Goal: Task Accomplishment & Management: Complete application form

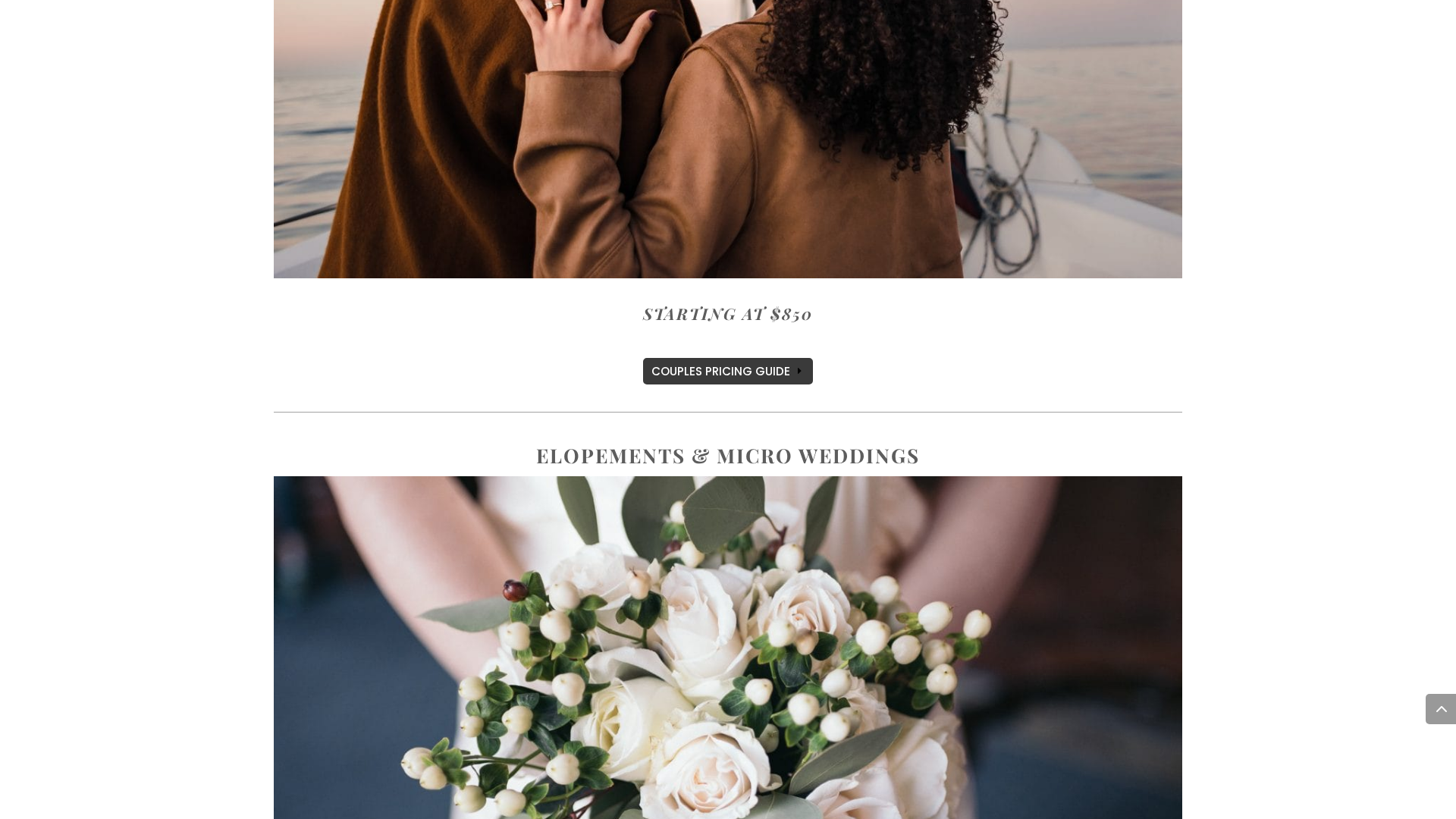
scroll to position [806, 0]
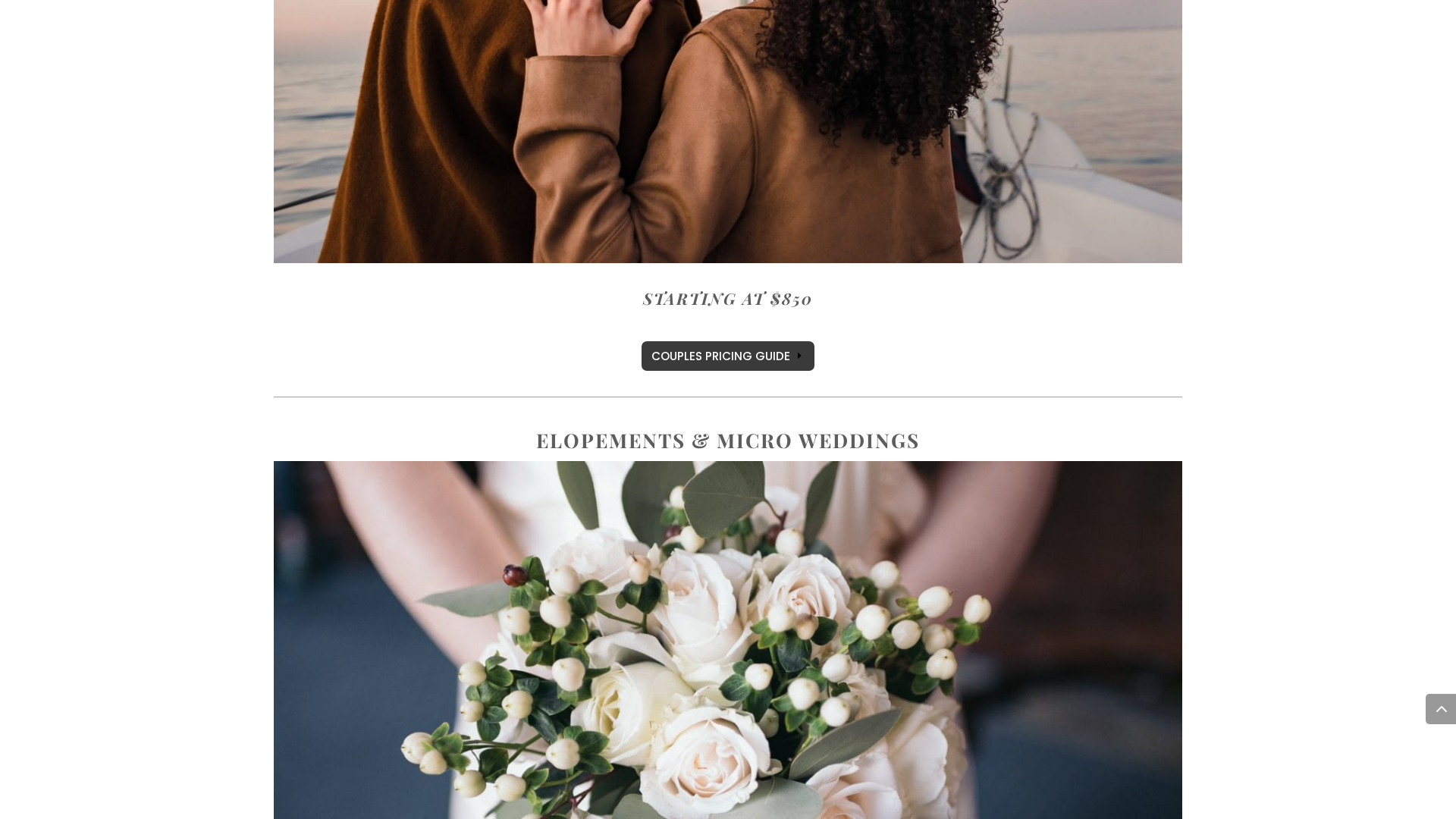
click at [755, 362] on link "COUPLES PRICING GUIDE" at bounding box center [728, 356] width 173 height 29
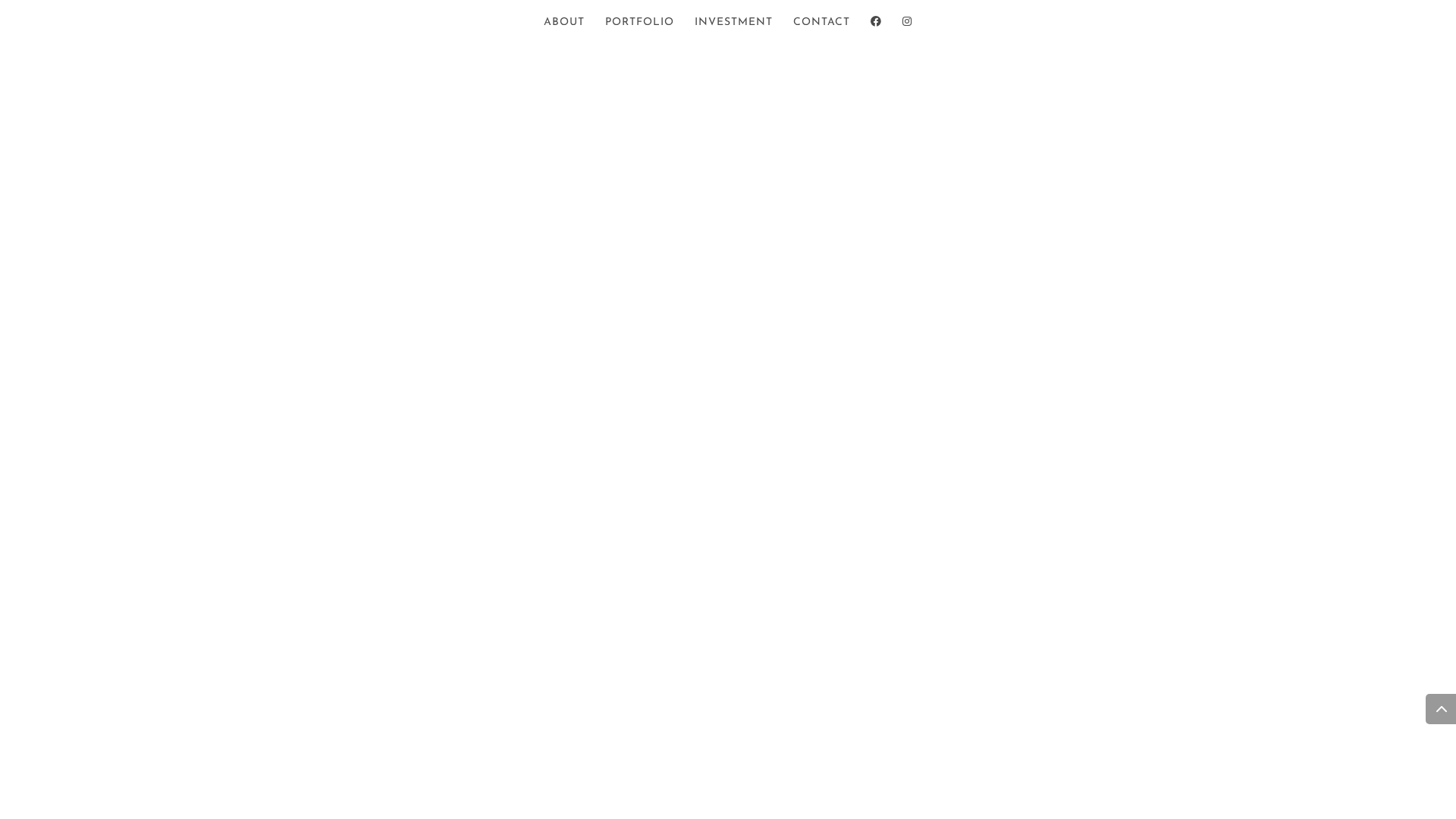
scroll to position [8616, 0]
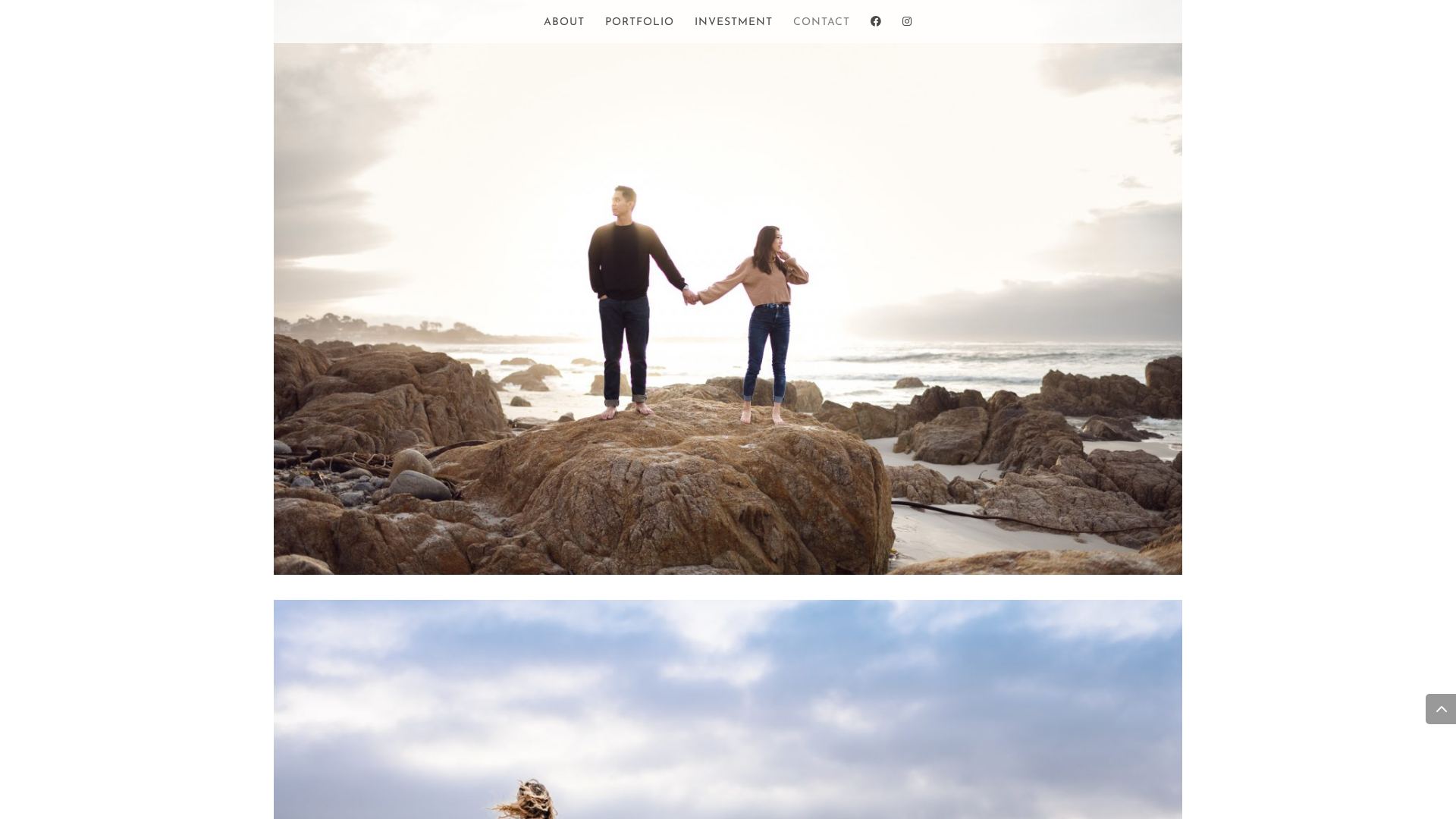
click at [822, 18] on link "Contact" at bounding box center [822, 30] width 57 height 25
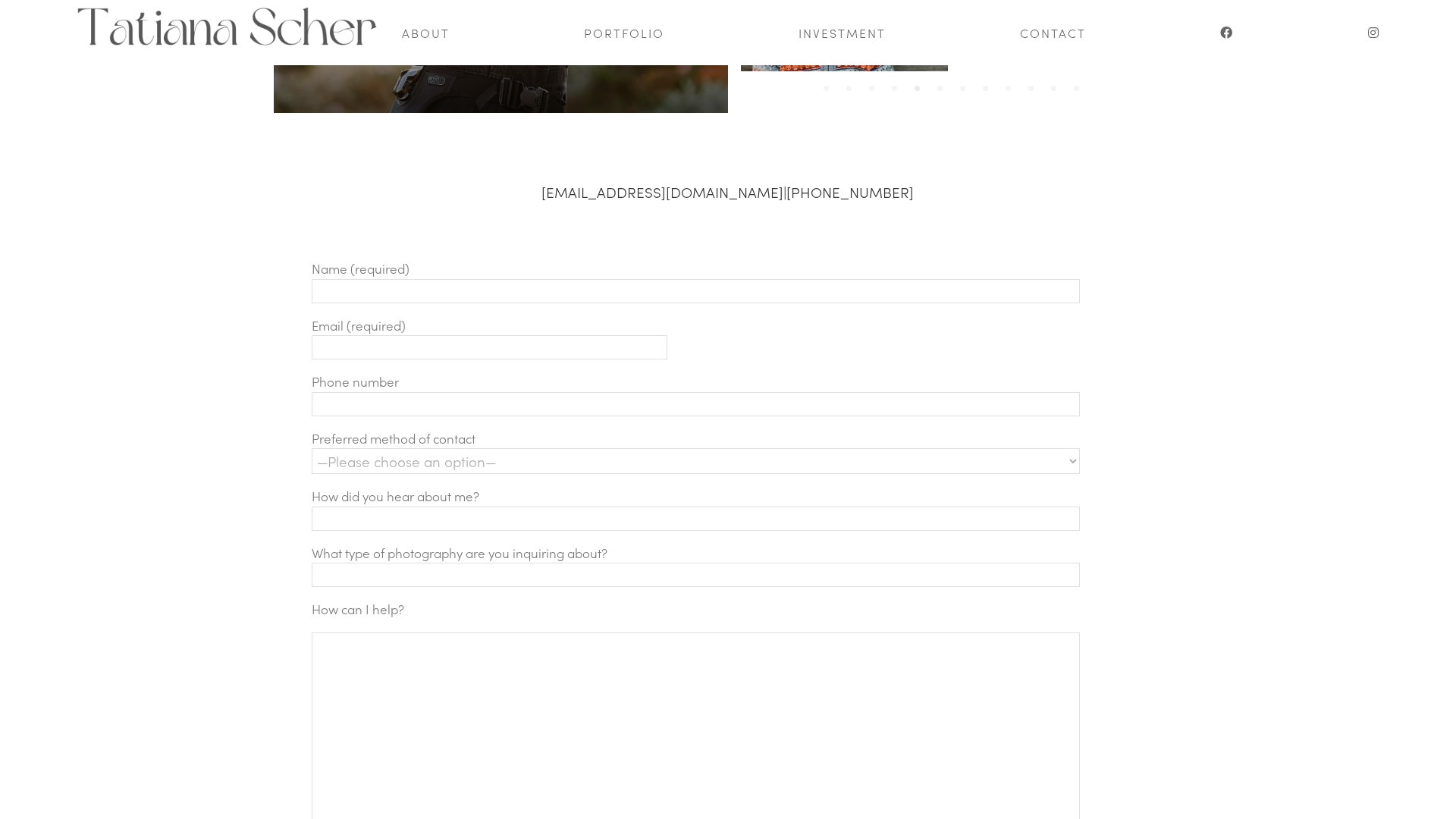
scroll to position [448, 0]
click at [504, 294] on input "Contact form" at bounding box center [696, 292] width 768 height 25
click at [357, 342] on input "Contact form" at bounding box center [490, 348] width 356 height 25
click at [380, 297] on input "Steven" at bounding box center [696, 292] width 768 height 25
type input "Steve Sloan"
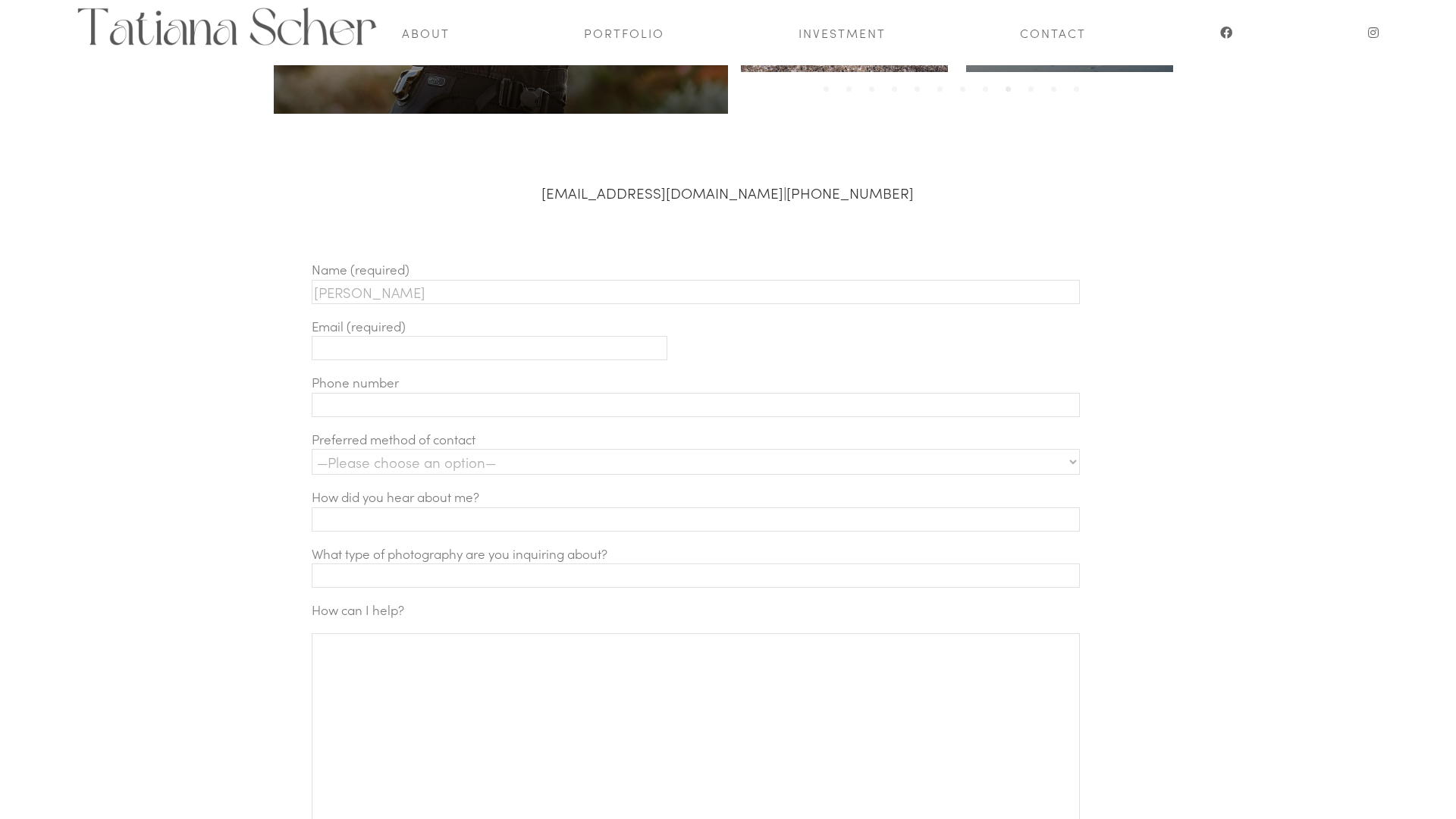
click at [336, 354] on input "Contact form" at bounding box center [490, 348] width 356 height 25
type input "stevencharlessloan@gmail.com"
click at [336, 410] on input "Contact form" at bounding box center [696, 405] width 768 height 25
type input "3109947944"
click at [330, 472] on select "—Please choose an option— Text Phone call Email" at bounding box center [696, 462] width 768 height 25
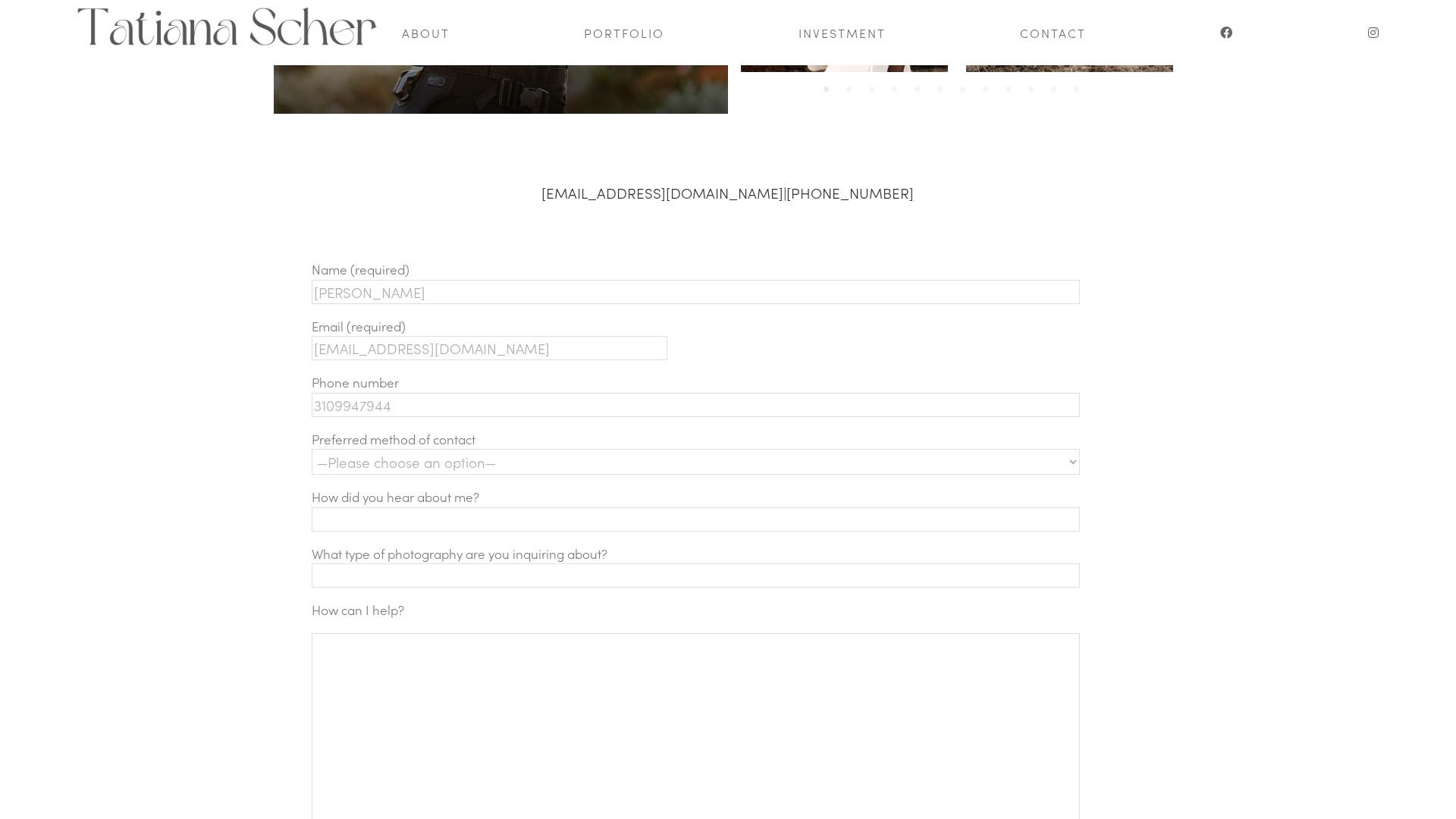
select select "Phone call"
click at [312, 449] on select "—Please choose an option— Text Phone call Email" at bounding box center [696, 462] width 768 height 25
click at [363, 517] on input "Contact form" at bounding box center [696, 519] width 768 height 25
type input "online"
click at [386, 577] on input "Contact form" at bounding box center [696, 575] width 768 height 25
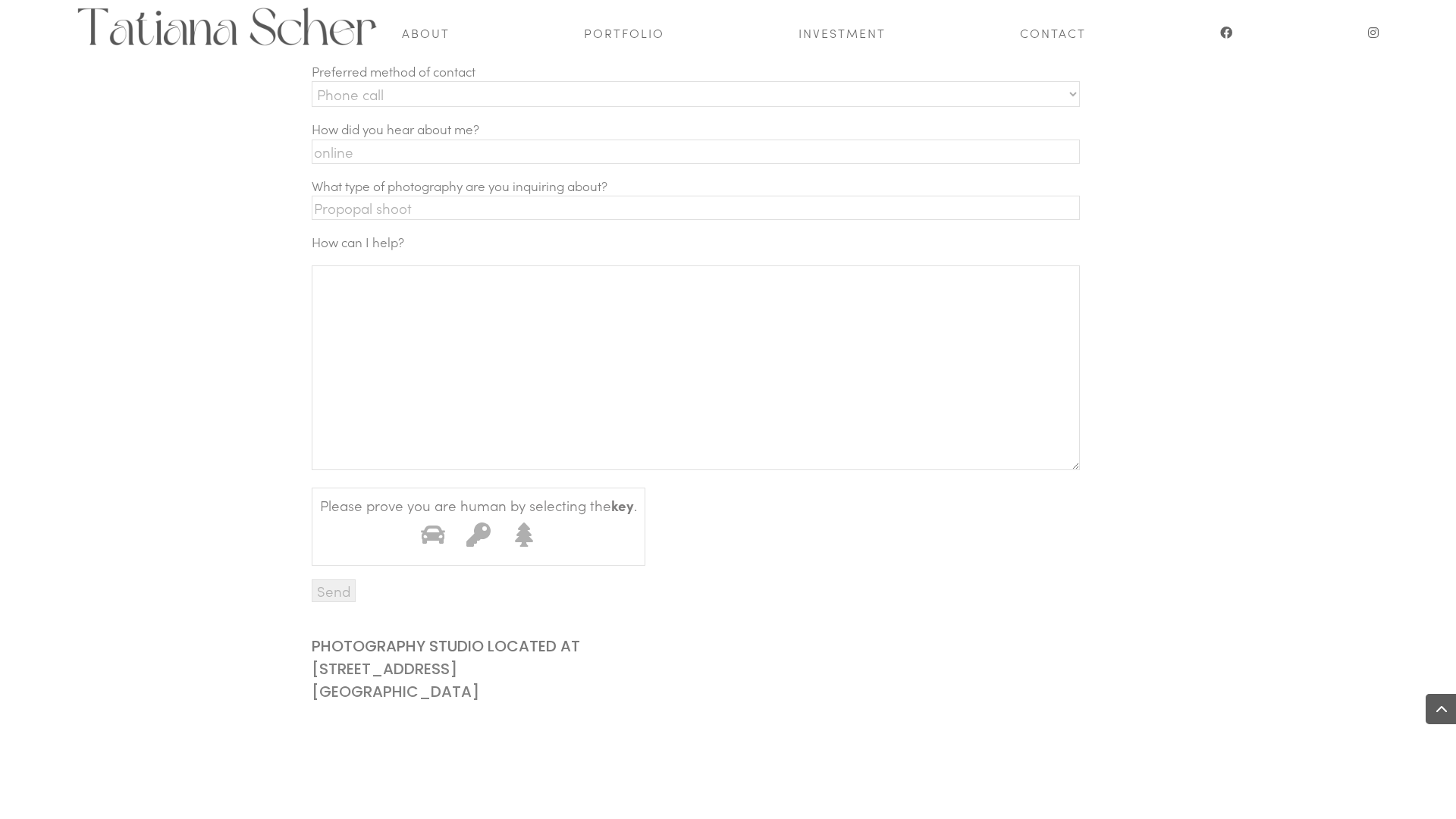
scroll to position [797, 0]
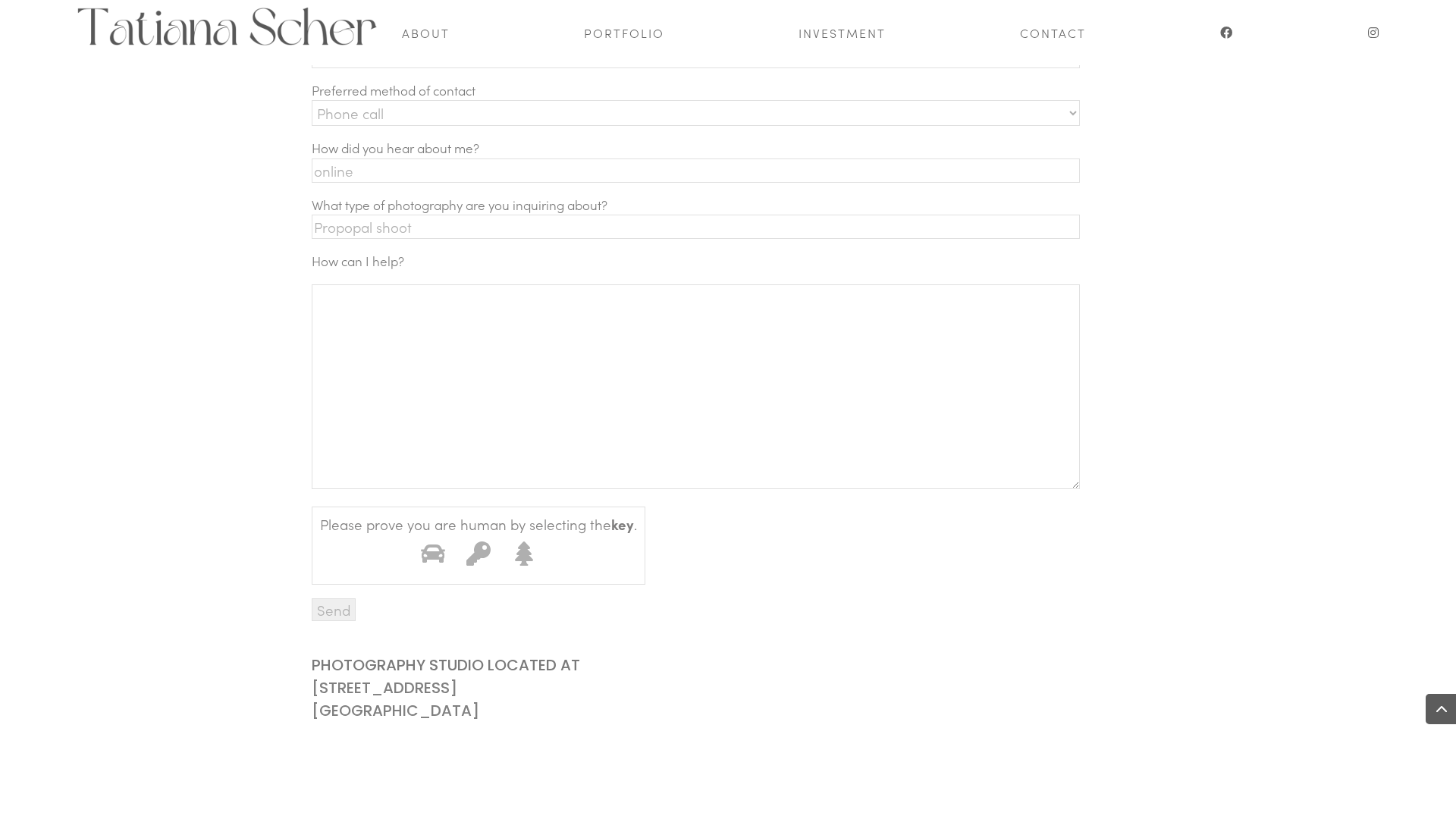
type input "Propopal shoot"
click at [364, 308] on textarea "Contact form" at bounding box center [696, 386] width 768 height 205
click at [970, 301] on textarea "Hi Tatiana - just left you a voicemail in regard to your upcoming availability …" at bounding box center [696, 386] width 768 height 205
click at [364, 321] on textarea "Hi Tatiana - just left you a voicemail in regard to your upcoming availability …" at bounding box center [696, 386] width 768 height 205
click at [372, 321] on textarea "Hi Tatiana - just left you a voicemail in regard to your upcoming availability …" at bounding box center [696, 386] width 768 height 205
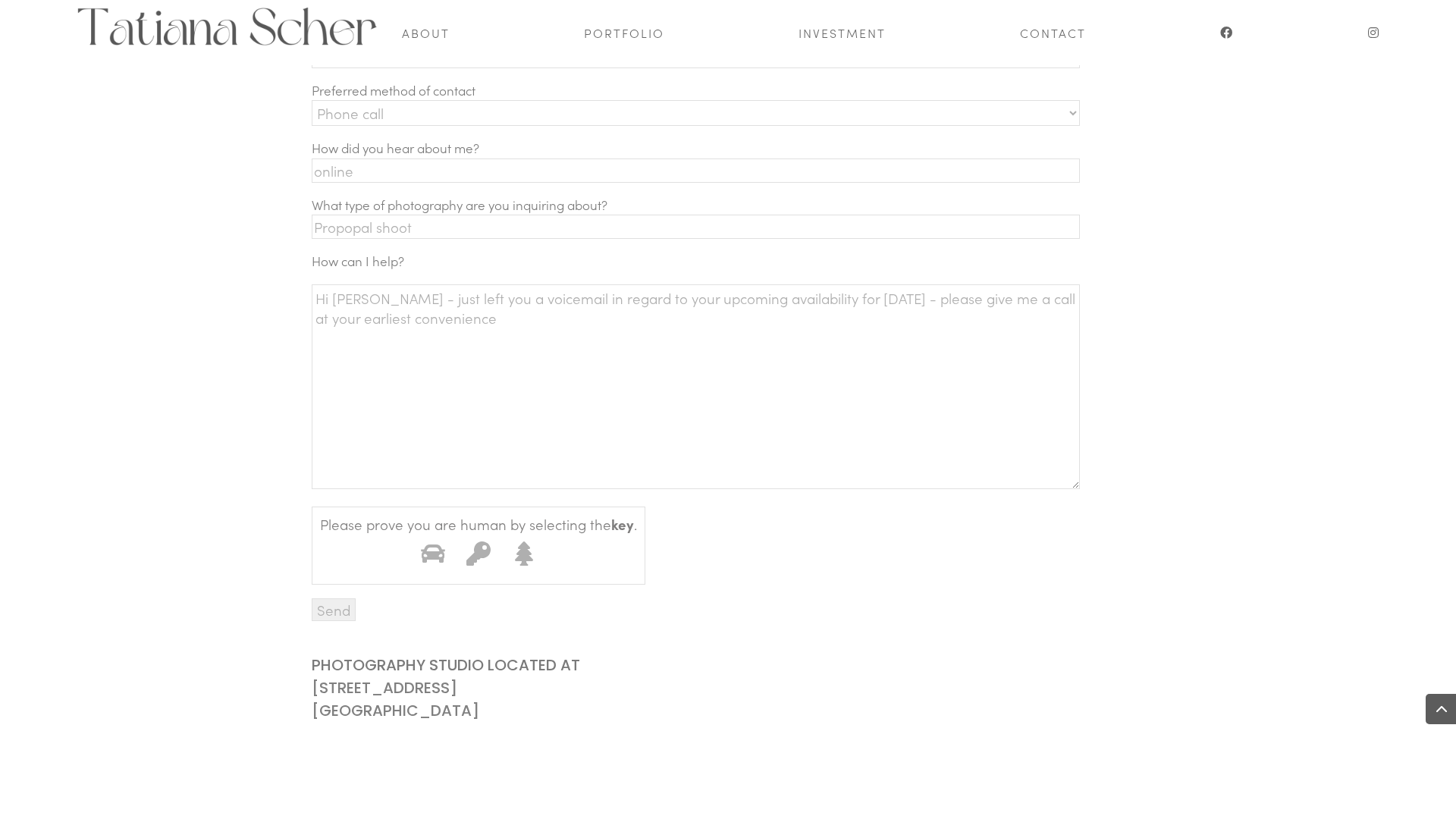
click at [534, 324] on textarea "Hi Tatiana - just left you a voicemail in regard to your upcoming availability …" at bounding box center [696, 386] width 768 height 205
type textarea "Hi Tatiana - just left you a voicemail in regard to your upcoming availability …"
click at [477, 550] on icon "Contact form" at bounding box center [479, 552] width 25 height 25
click at [460, 534] on input "2" at bounding box center [460, 534] width 0 height 0
click at [377, 477] on textarea "Hi Tatiana - just left you a voicemail in regard to your upcoming availability …" at bounding box center [696, 386] width 768 height 205
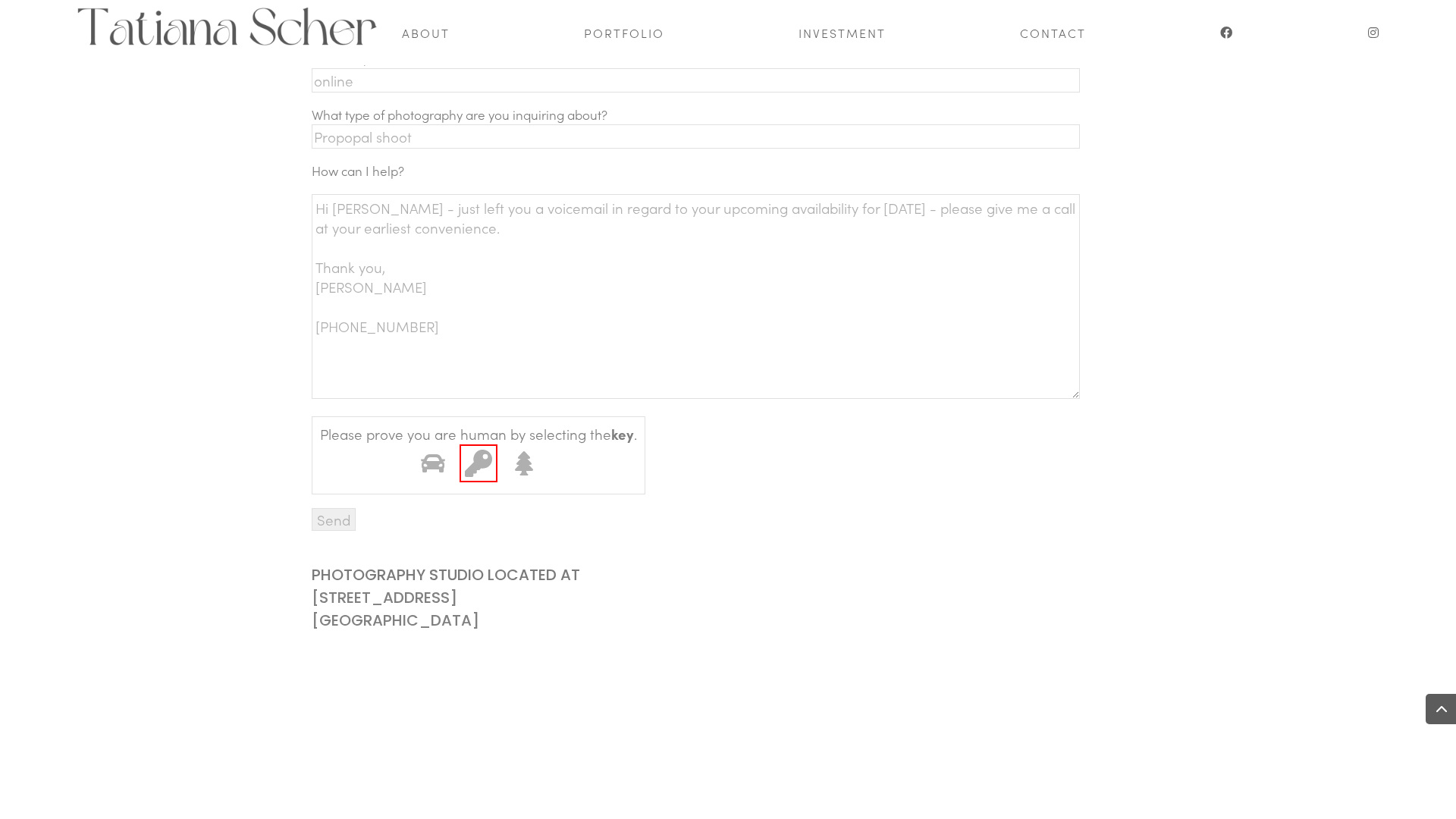
scroll to position [877, 0]
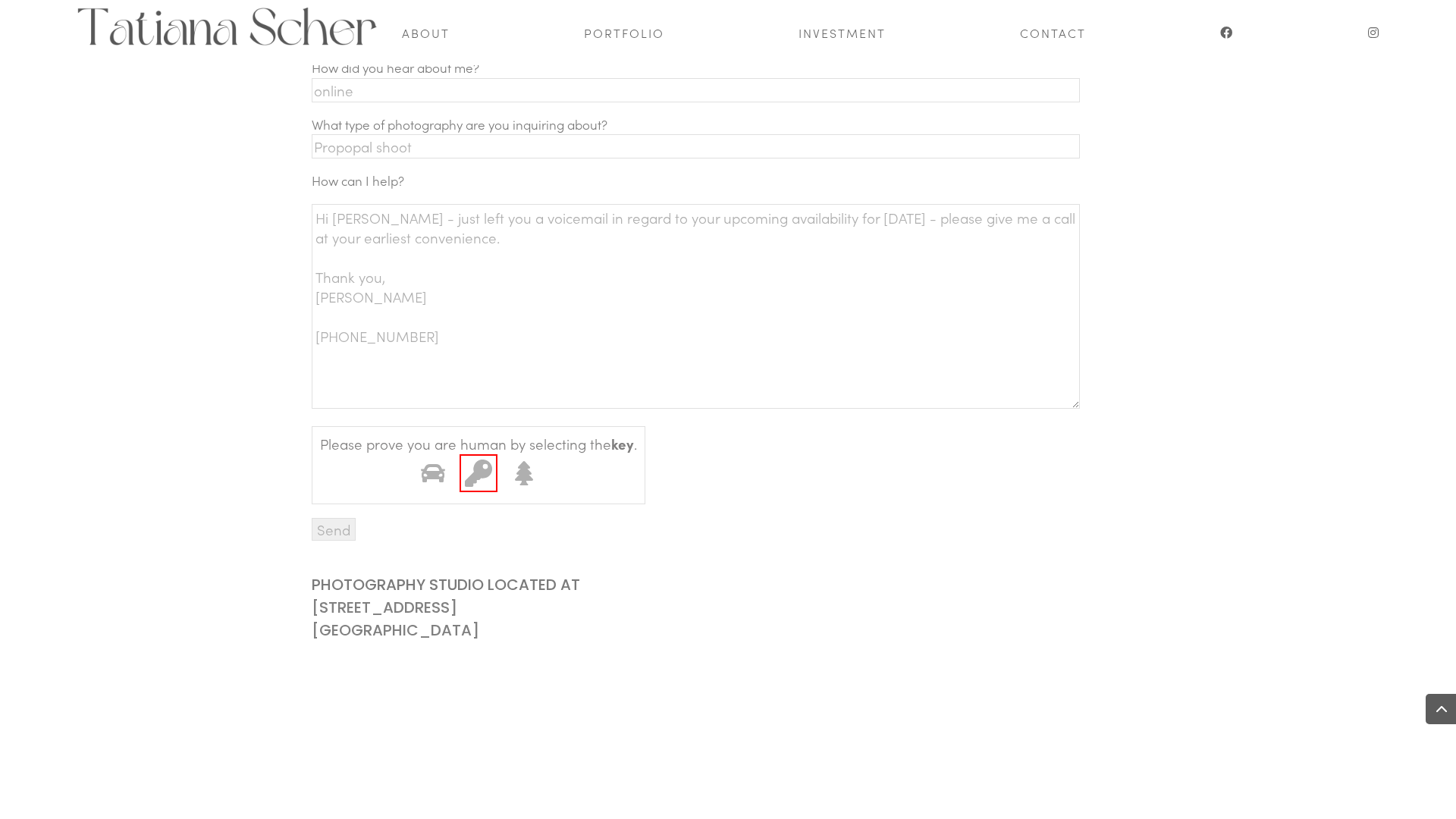
click at [480, 468] on icon "Contact form" at bounding box center [479, 472] width 27 height 27
click at [460, 454] on input "2" at bounding box center [460, 454] width 0 height 0
click at [333, 518] on input "Send" at bounding box center [333, 529] width 44 height 23
click at [333, 529] on input "Send" at bounding box center [333, 529] width 44 height 23
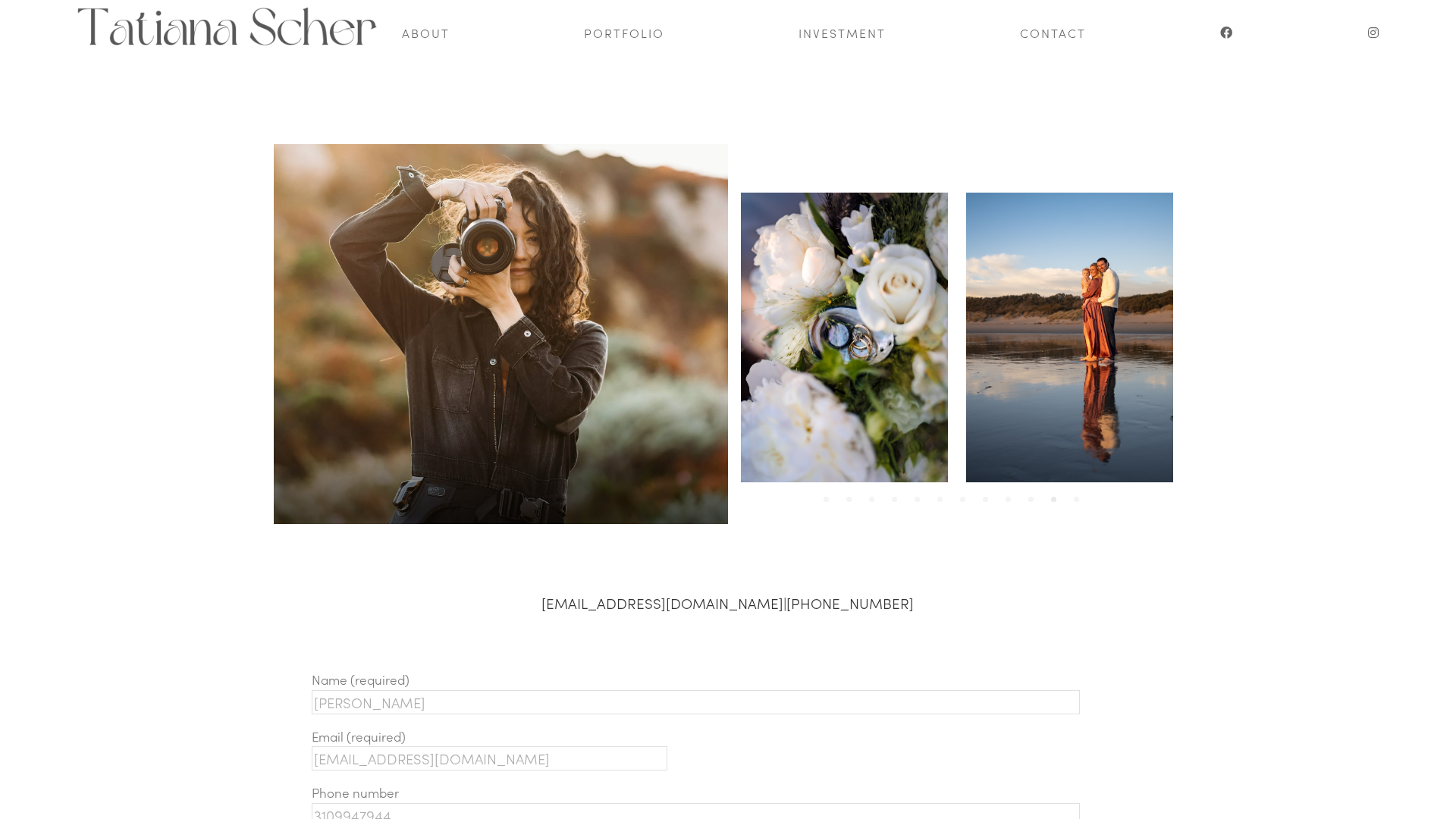
scroll to position [0, 0]
